Goal: Transaction & Acquisition: Book appointment/travel/reservation

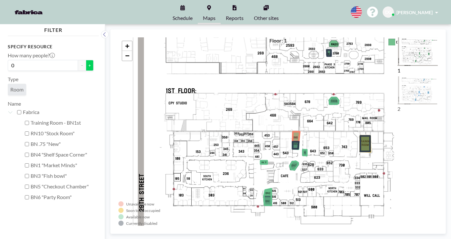
click at [86, 60] on button "+" at bounding box center [90, 65] width 8 height 11
type input "3"
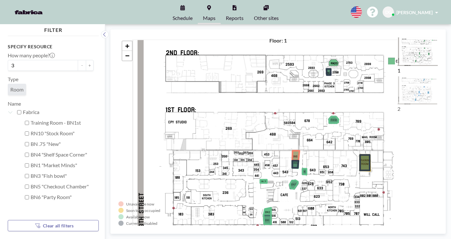
drag, startPoint x: 284, startPoint y: 108, endPoint x: 281, endPoint y: 178, distance: 69.8
click at [281, 178] on div "+ −" at bounding box center [277, 131] width 319 height 189
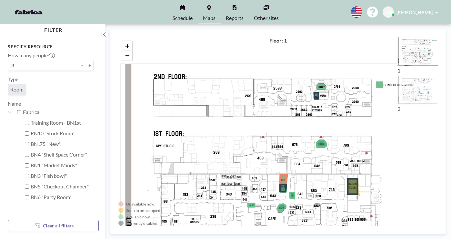
drag, startPoint x: 285, startPoint y: 184, endPoint x: 275, endPoint y: 132, distance: 52.9
click at [275, 125] on div "+ −" at bounding box center [277, 131] width 319 height 189
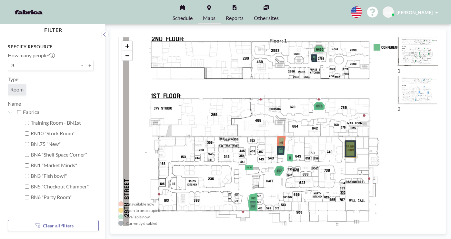
drag, startPoint x: 277, startPoint y: 152, endPoint x: 277, endPoint y: 133, distance: 19.0
click at [277, 133] on div "+ −" at bounding box center [277, 131] width 319 height 189
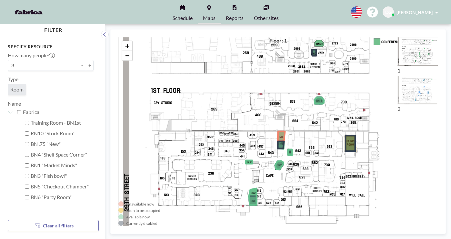
click at [186, 9] on link "Schedule" at bounding box center [182, 12] width 30 height 24
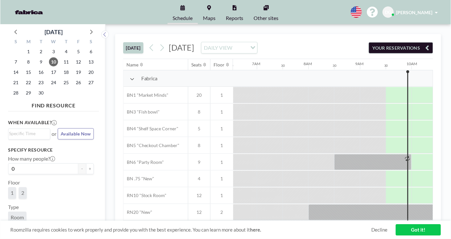
scroll to position [0, 377]
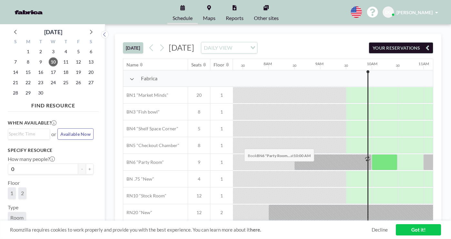
click at [372, 154] on div at bounding box center [385, 162] width 26 height 16
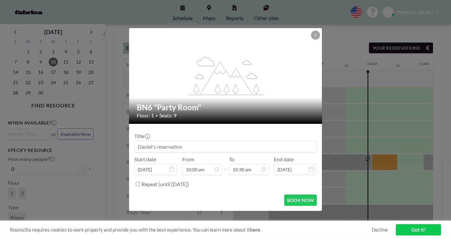
click at [205, 143] on input at bounding box center [226, 146] width 182 height 11
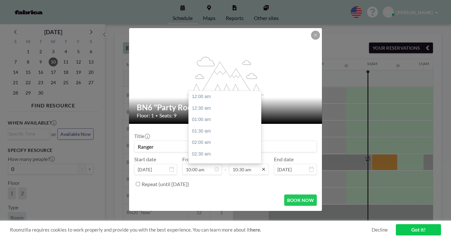
type input "Ranger"
click at [261, 167] on icon at bounding box center [263, 169] width 5 height 5
click at [206, 127] on div "11:00 am" at bounding box center [225, 133] width 72 height 12
type input "11:00 am"
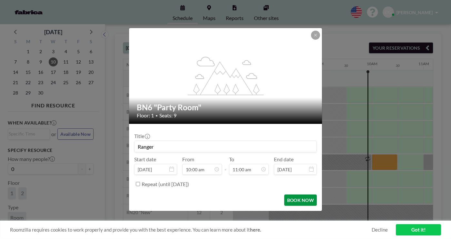
click at [285, 195] on button "BOOK NOW" at bounding box center [300, 200] width 33 height 11
